Goal: Check status: Check status

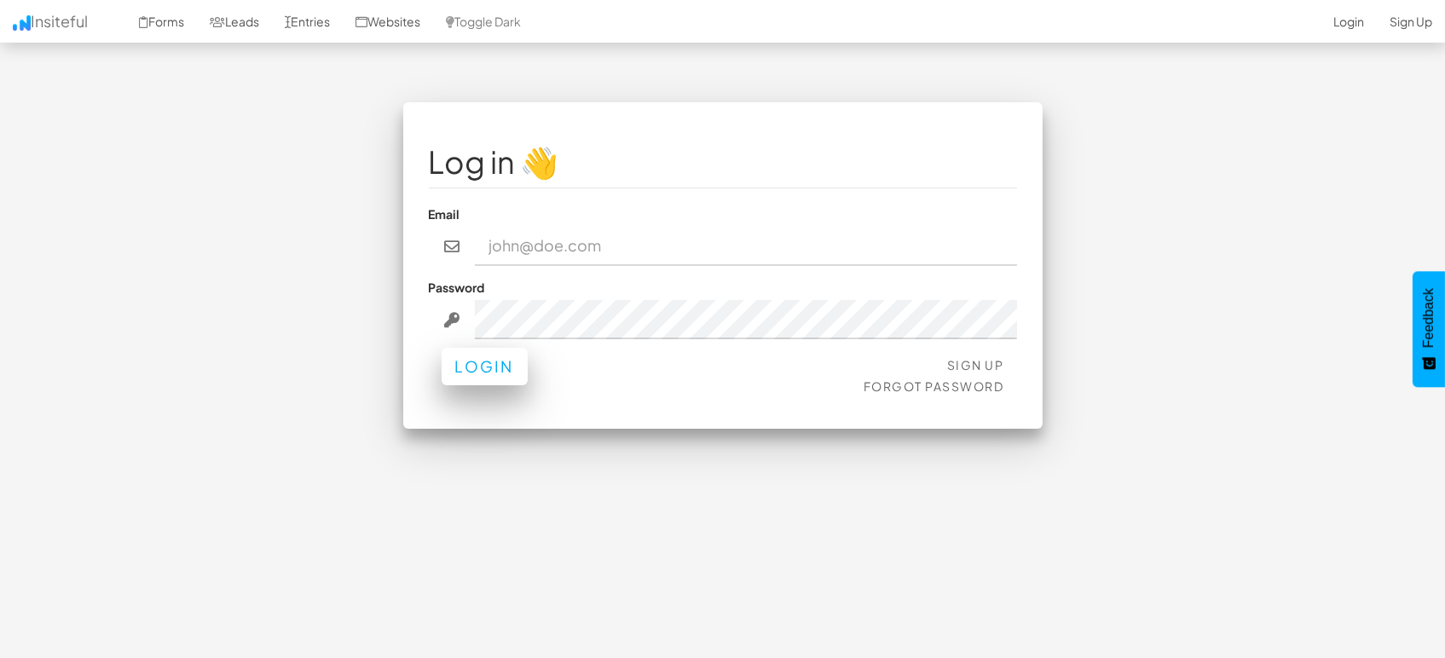
type input "[EMAIL_ADDRESS][DOMAIN_NAME]"
click at [465, 370] on button "Login" at bounding box center [485, 367] width 86 height 38
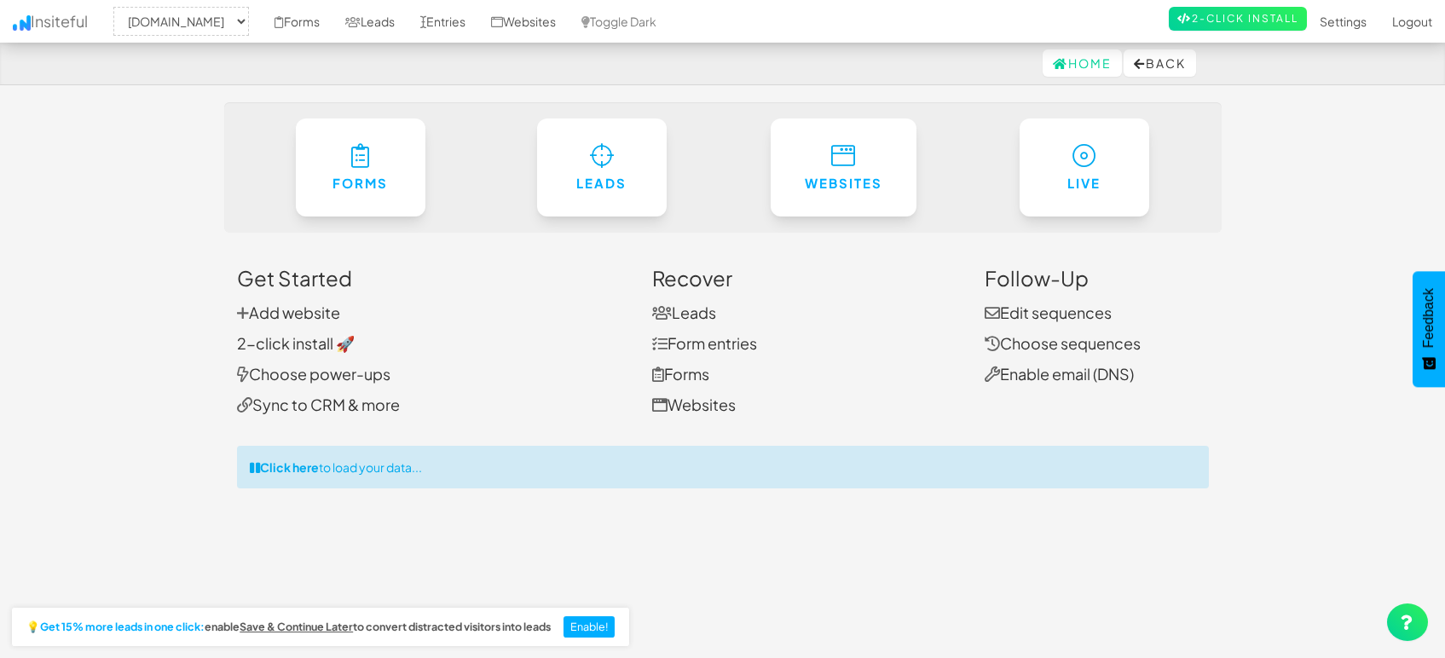
select select "1505"
click at [434, 12] on link "Entries" at bounding box center [443, 21] width 71 height 43
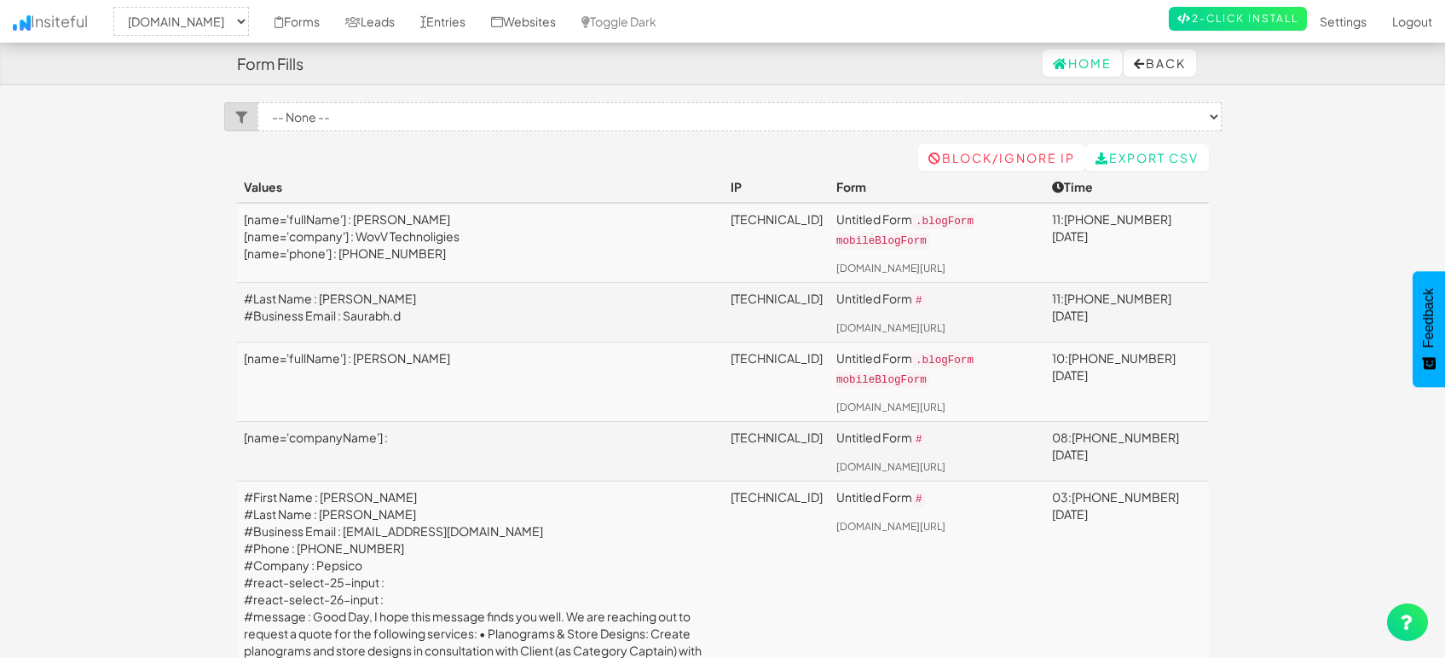
select select "1505"
click at [380, 20] on link "Leads" at bounding box center [370, 21] width 75 height 43
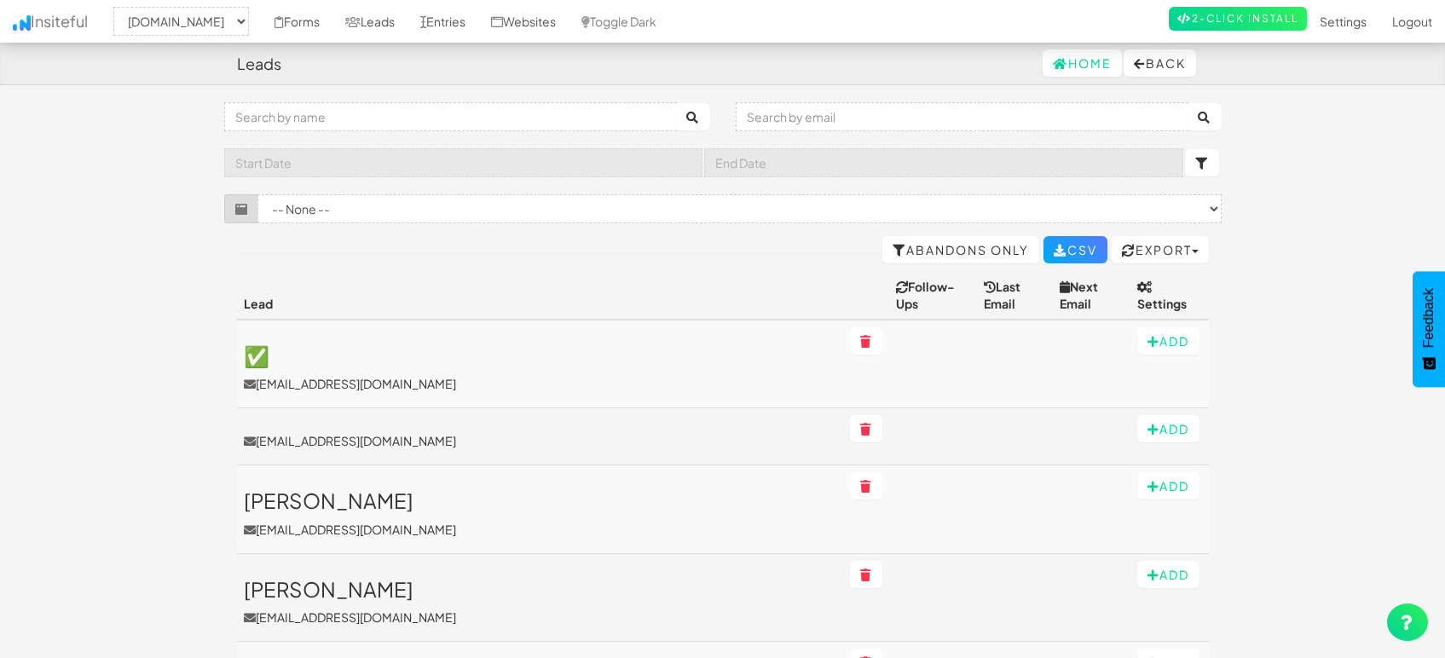
select select "1505"
